Goal: Task Accomplishment & Management: Manage account settings

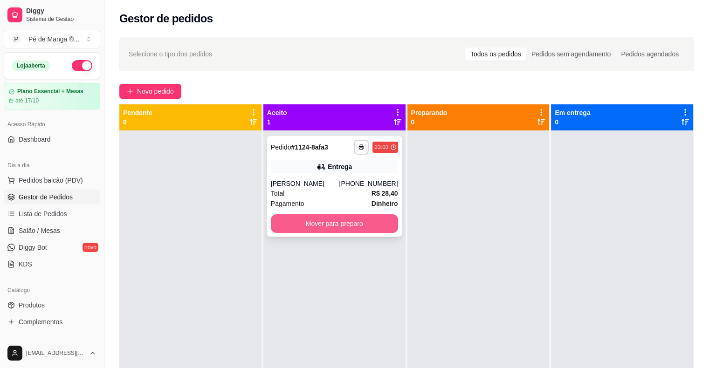
click at [360, 226] on button "Mover para preparo" at bounding box center [334, 223] width 127 height 19
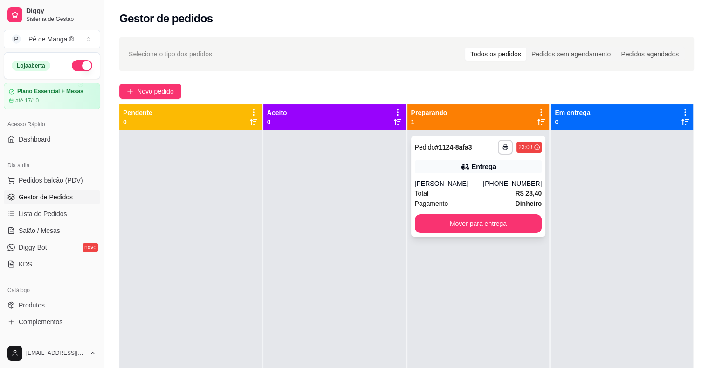
click at [473, 231] on button "Mover para entrega" at bounding box center [478, 223] width 127 height 19
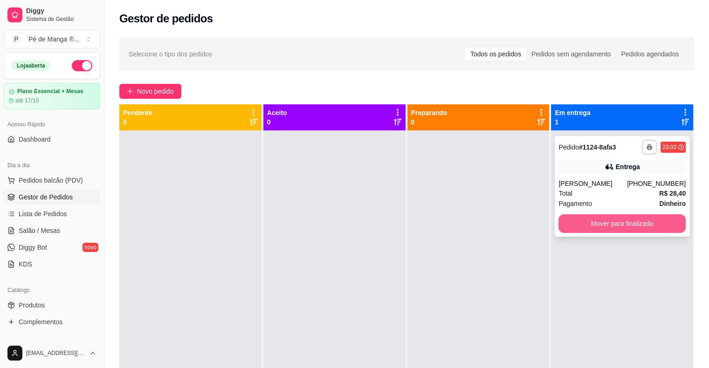
click at [603, 219] on button "Mover para finalizado" at bounding box center [621, 223] width 127 height 19
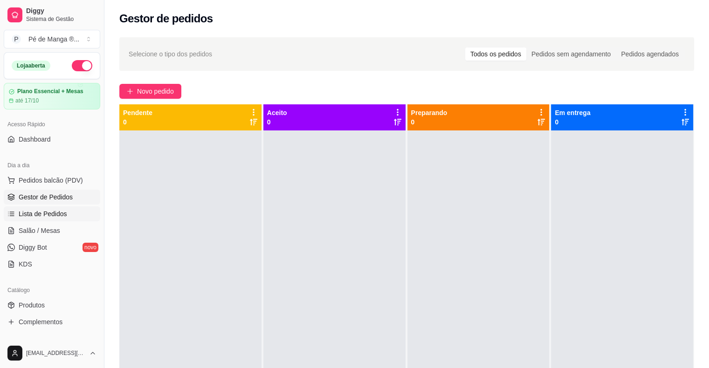
click at [68, 208] on link "Lista de Pedidos" at bounding box center [52, 213] width 96 height 15
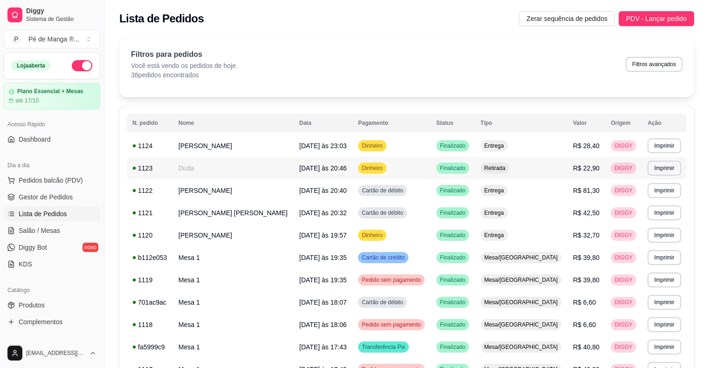
click at [416, 158] on td "Dinheiro" at bounding box center [391, 168] width 78 height 22
click at [415, 144] on td "Dinheiro" at bounding box center [391, 146] width 78 height 22
click at [41, 203] on link "Gestor de Pedidos" at bounding box center [52, 197] width 96 height 15
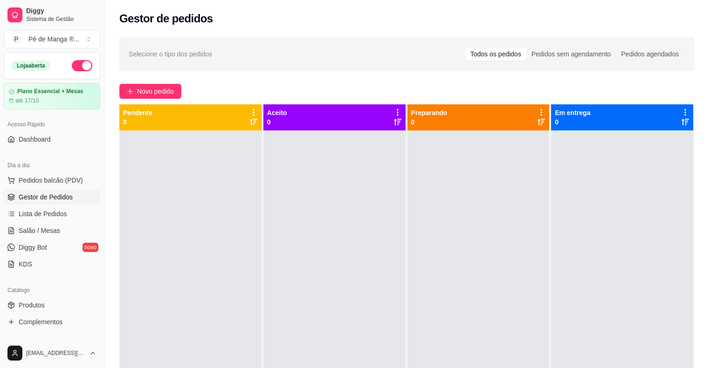
click at [41, 201] on span "Gestor de Pedidos" at bounding box center [46, 196] width 54 height 9
click at [50, 221] on ul "Pedidos balcão (PDV) Gestor de Pedidos Lista de Pedidos Salão / Mesas Diggy Bot…" at bounding box center [52, 222] width 96 height 99
click at [50, 218] on link "Lista de Pedidos" at bounding box center [52, 213] width 96 height 15
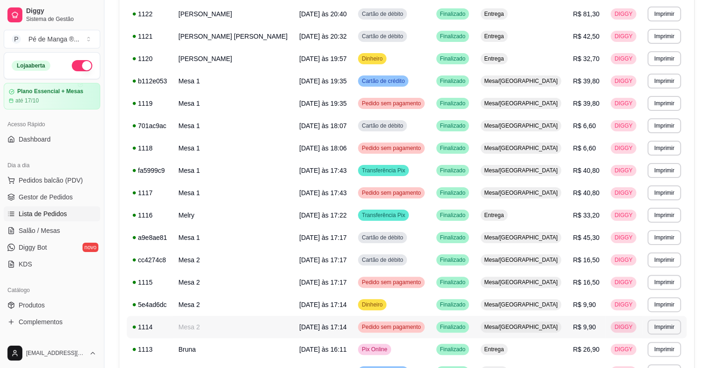
scroll to position [186, 0]
